Goal: Information Seeking & Learning: Learn about a topic

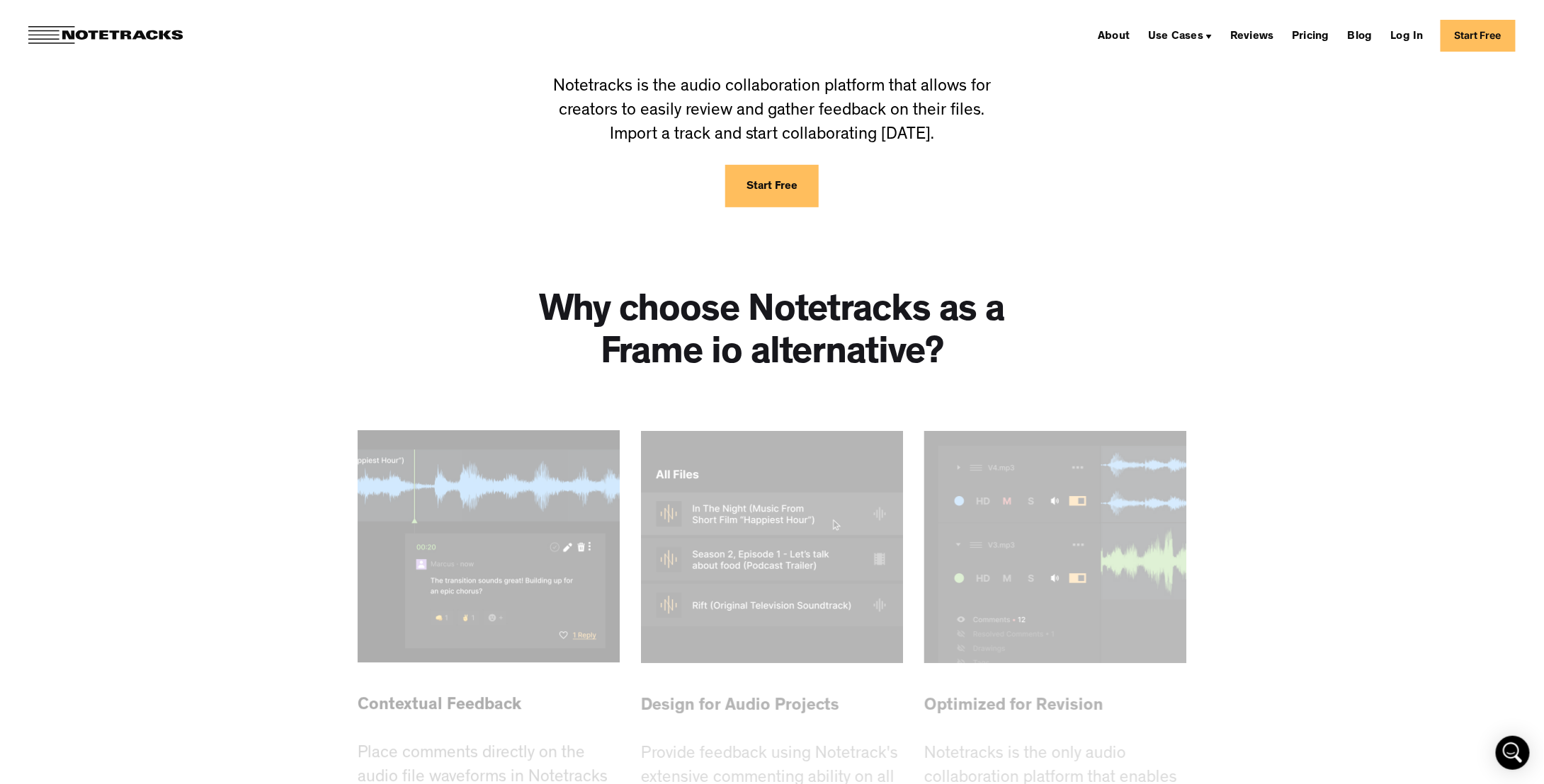
scroll to position [495, 0]
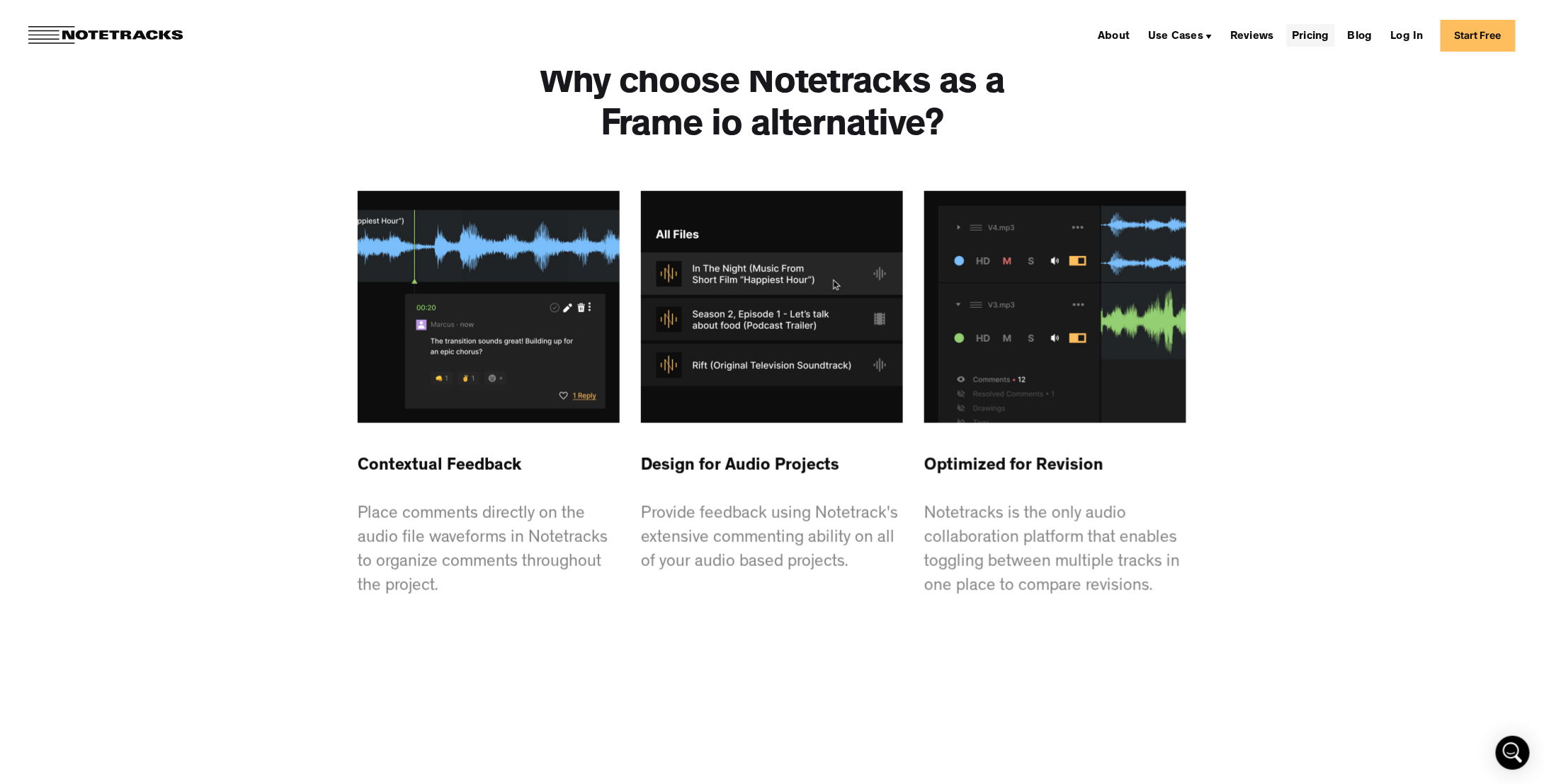
click at [1332, 36] on link "Pricing" at bounding box center [1311, 35] width 48 height 22
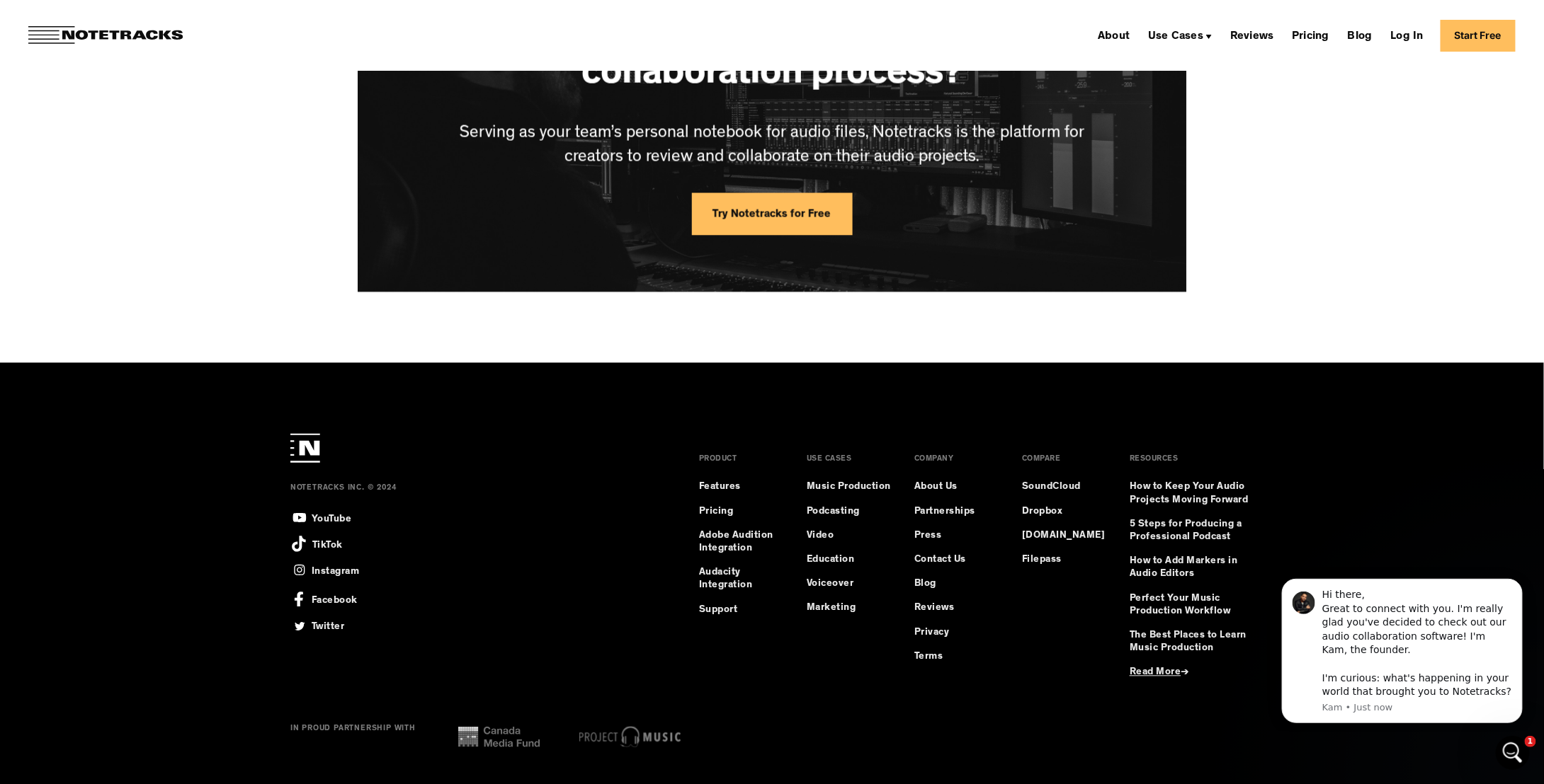
scroll to position [3854, 0]
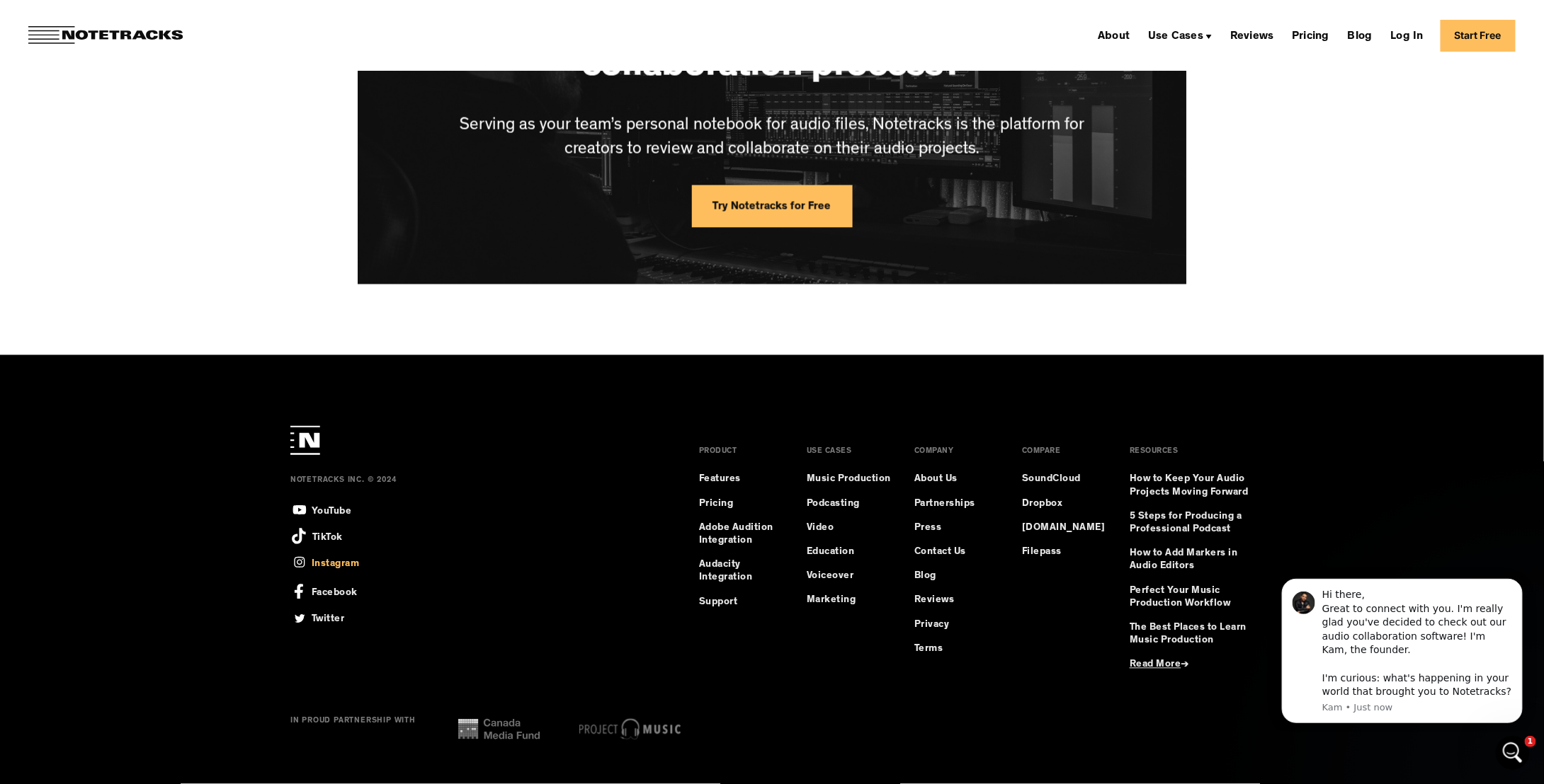
click at [334, 562] on div "Instagram" at bounding box center [336, 562] width 48 height 16
